Goal: Task Accomplishment & Management: Manage account settings

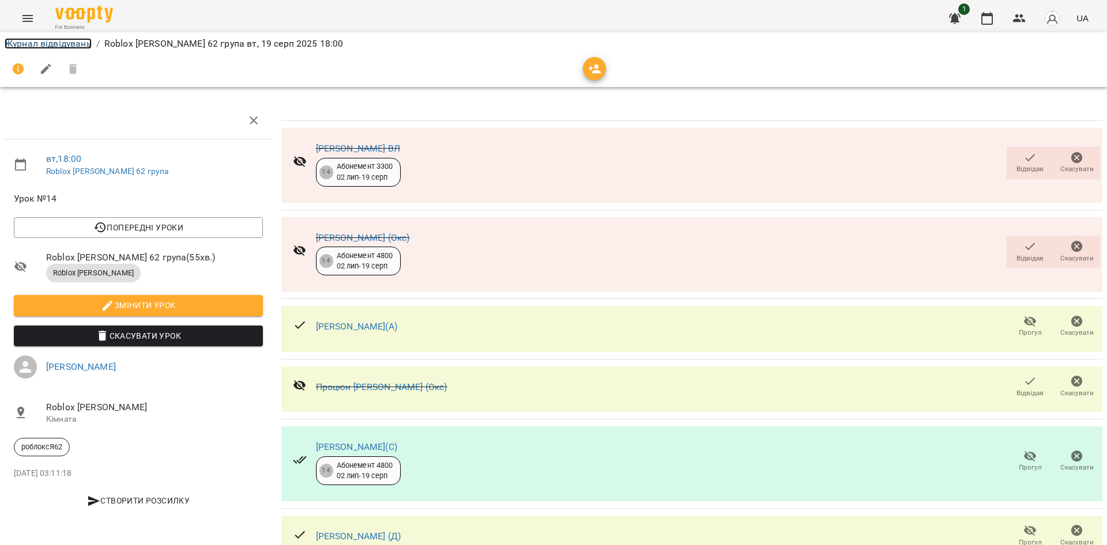
click at [43, 41] on link "Журнал відвідувань" at bounding box center [48, 43] width 87 height 11
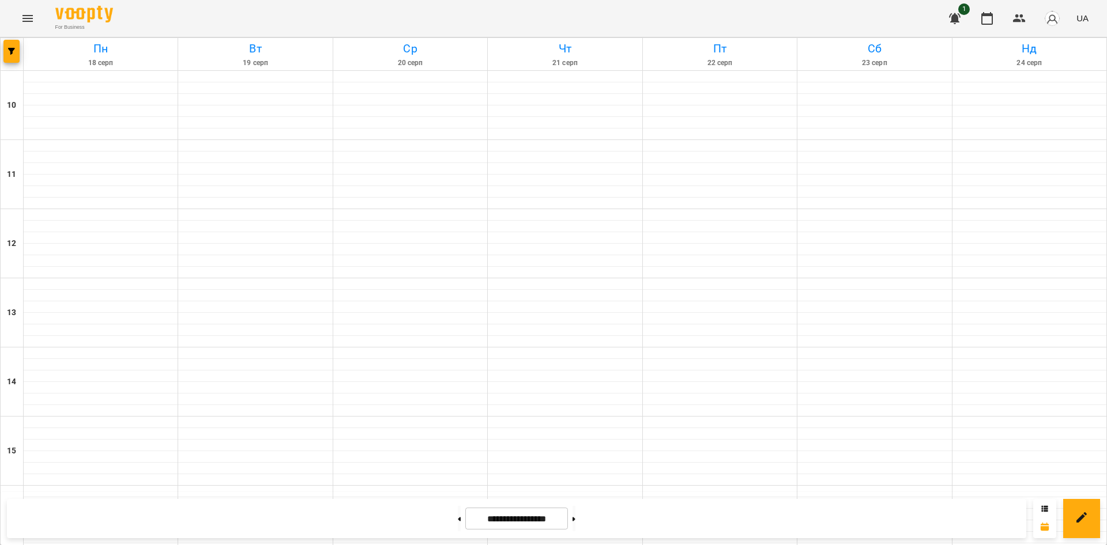
scroll to position [476, 0]
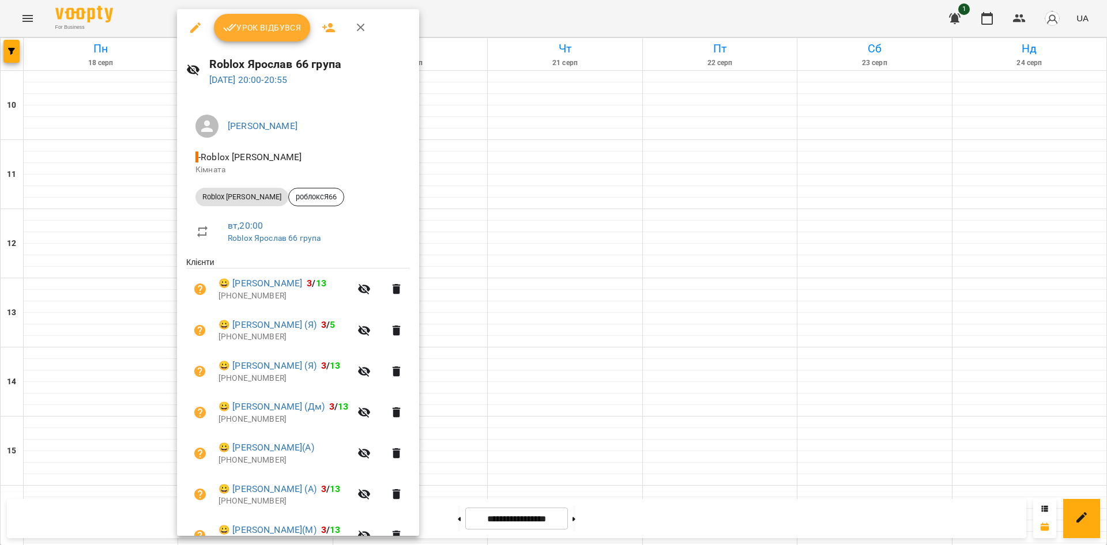
click at [503, 161] on div at bounding box center [553, 272] width 1107 height 545
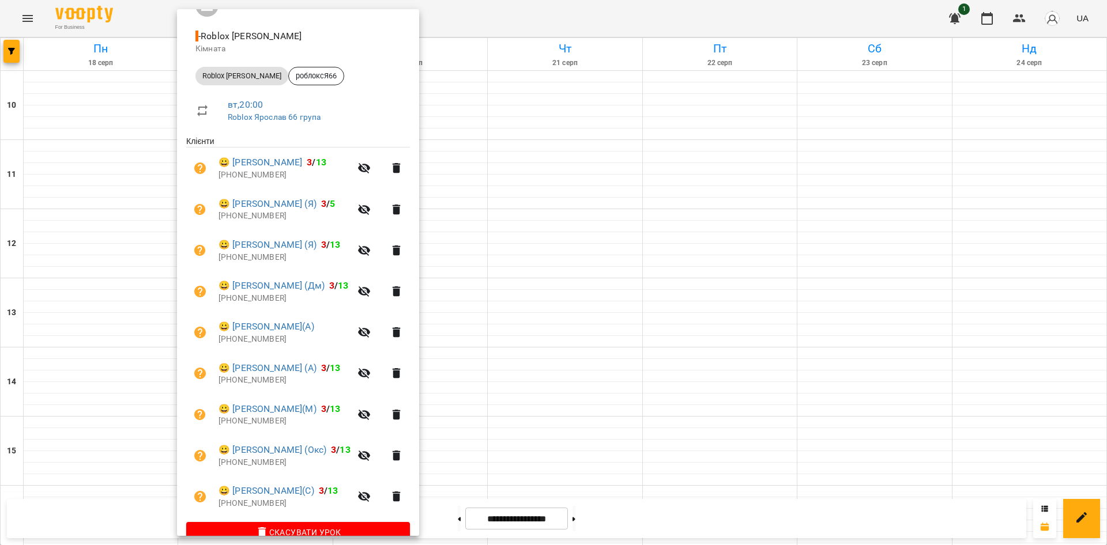
scroll to position [142, 0]
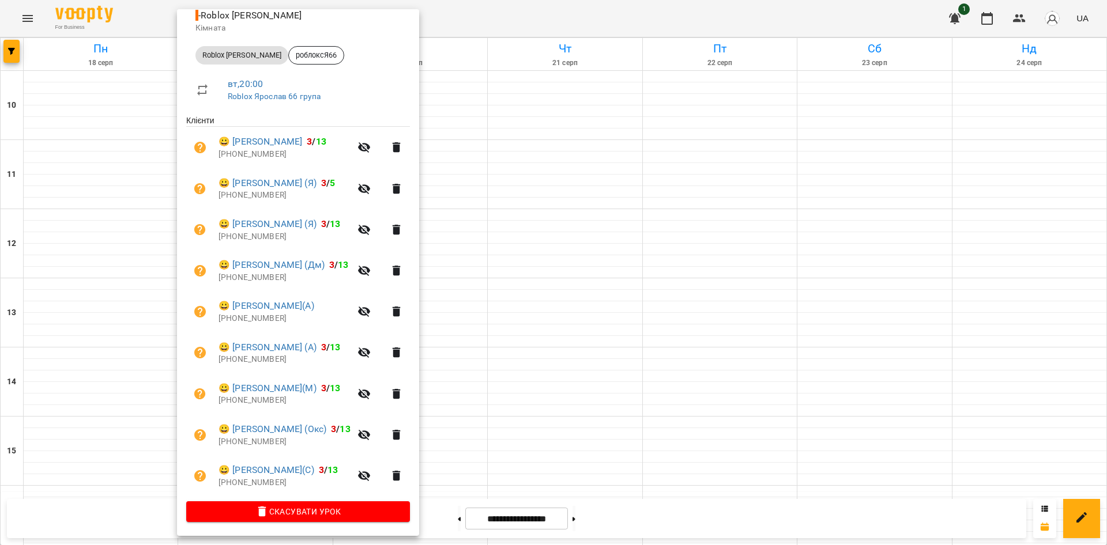
click at [554, 154] on div at bounding box center [553, 272] width 1107 height 545
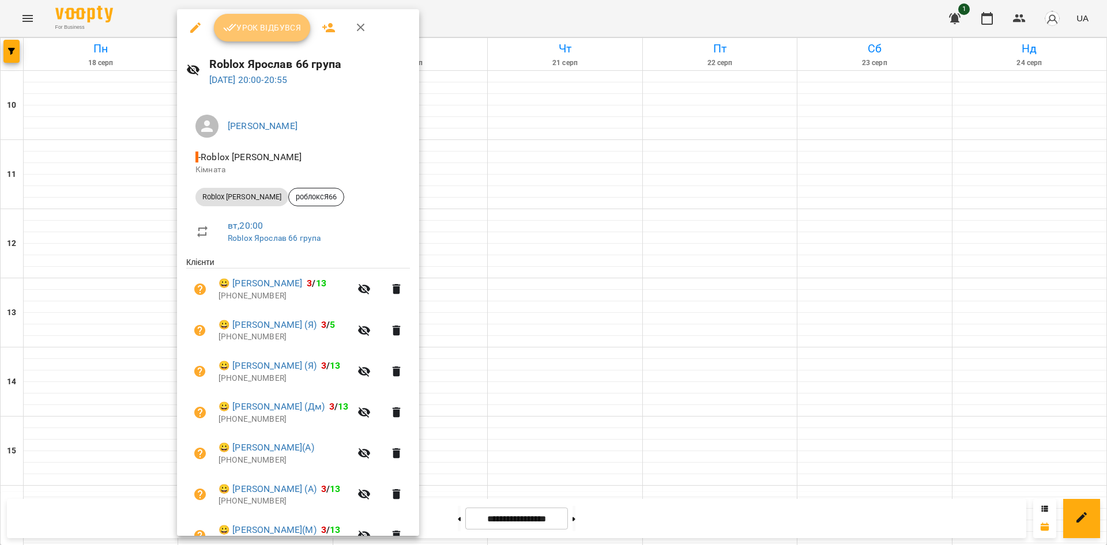
click at [258, 33] on span "Урок відбувся" at bounding box center [262, 28] width 78 height 14
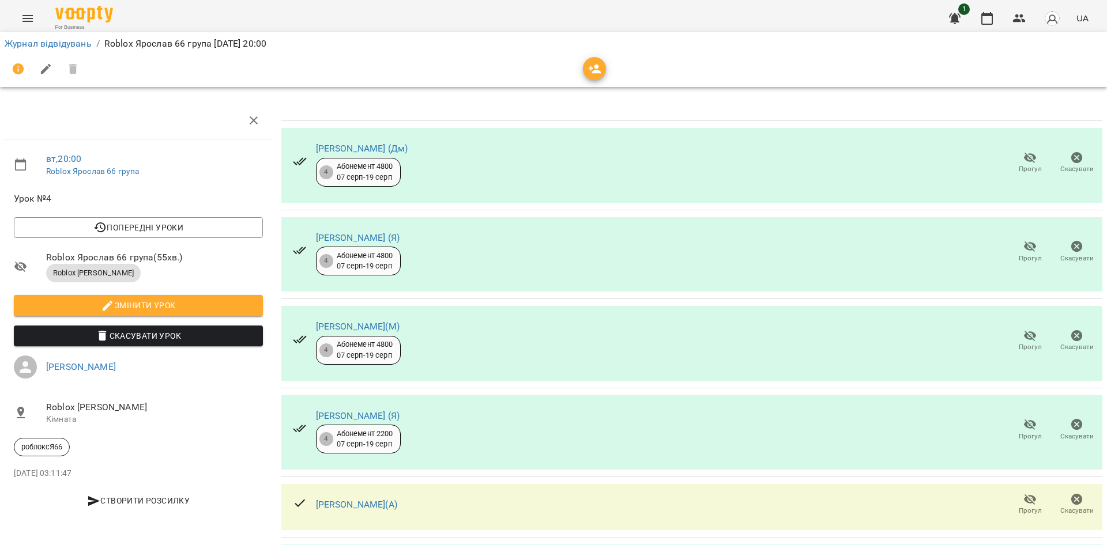
scroll to position [369, 0]
